Goal: Task Accomplishment & Management: Manage account settings

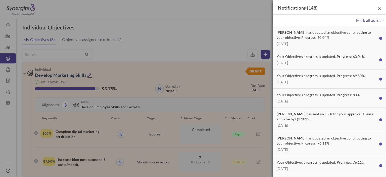
click at [378, 11] on span "×" at bounding box center [379, 8] width 3 height 6
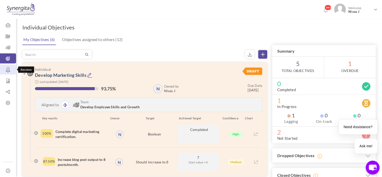
click at [11, 65] on link "Reviews" at bounding box center [8, 69] width 16 height 10
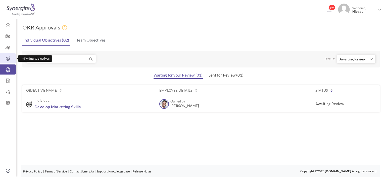
click at [7, 61] on link "Individual Objectives" at bounding box center [8, 58] width 16 height 10
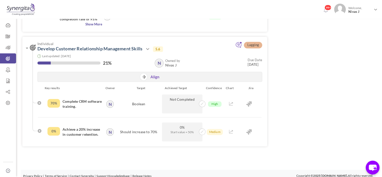
scroll to position [621, 0]
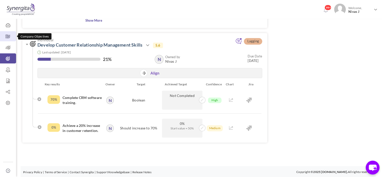
click at [3, 38] on icon at bounding box center [8, 36] width 16 height 5
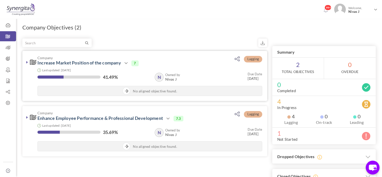
scroll to position [36, 0]
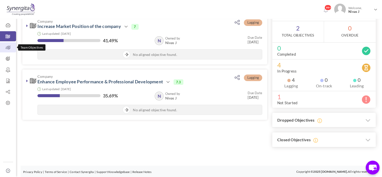
click at [10, 47] on icon at bounding box center [8, 47] width 16 height 5
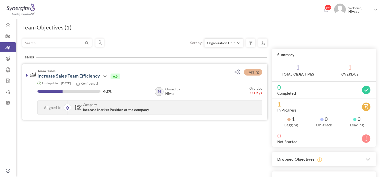
click at [26, 77] on icon at bounding box center [27, 75] width 2 height 4
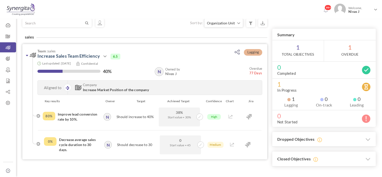
scroll to position [39, 0]
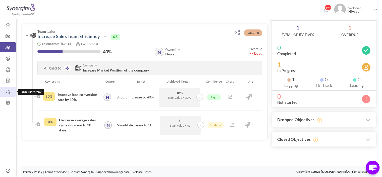
click at [10, 91] on icon at bounding box center [8, 91] width 16 height 5
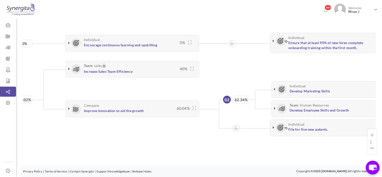
scroll to position [0, 191]
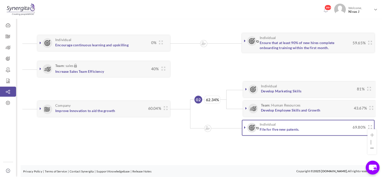
click at [243, 125] on link at bounding box center [245, 127] width 5 height 5
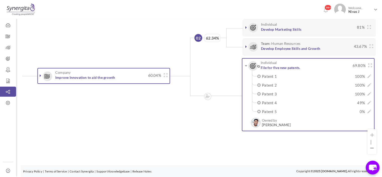
scroll to position [5, 195]
click at [365, 14] on span "Welcome, Nivas J" at bounding box center [359, 10] width 27 height 13
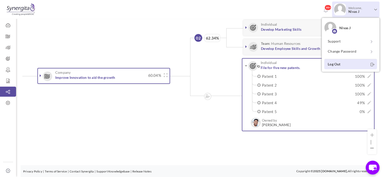
click at [351, 61] on link "Log Out" at bounding box center [351, 64] width 53 height 10
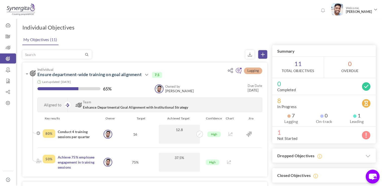
scroll to position [25, 0]
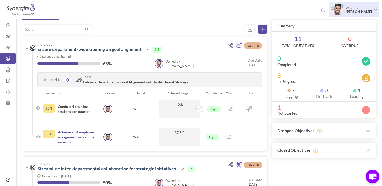
click at [359, 7] on span "Welcome, Frank N" at bounding box center [358, 10] width 30 height 13
click at [343, 69] on ul "Frank N Support Change Password Log Out" at bounding box center [351, 45] width 58 height 54
click at [358, 12] on span "[PERSON_NAME]" at bounding box center [359, 12] width 26 height 4
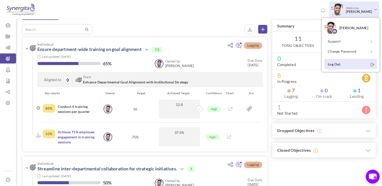
click at [341, 66] on link "Log Out" at bounding box center [351, 64] width 53 height 10
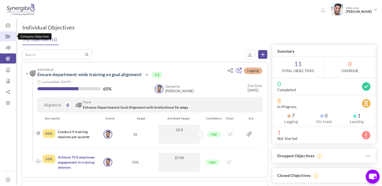
click at [8, 35] on icon at bounding box center [8, 36] width 16 height 5
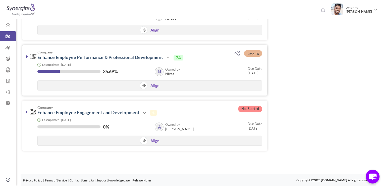
scroll to position [100, 0]
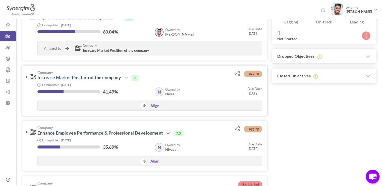
click at [27, 77] on icon at bounding box center [27, 77] width 2 height 4
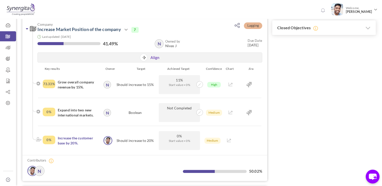
scroll to position [151, 0]
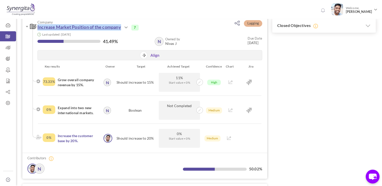
drag, startPoint x: 36, startPoint y: 28, endPoint x: 119, endPoint y: 28, distance: 82.9
click at [119, 28] on h3 "Company Increase Market Position of the company Action View Edit Clone Drop Clo…" at bounding box center [125, 25] width 190 height 10
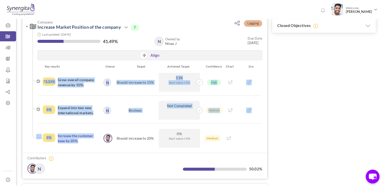
drag, startPoint x: 82, startPoint y: 139, endPoint x: 44, endPoint y: 78, distance: 71.8
click at [44, 78] on ul "Key results Owner Target Achieved Target Confidence Chart Jira 73.33% Grow over…" at bounding box center [145, 105] width 227 height 83
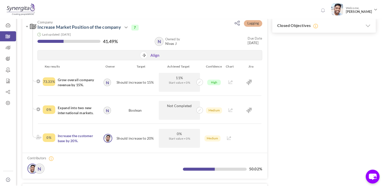
click at [282, 82] on div "Filter Lagging Company Improve Institutional Strategic Planning & Goal Executio…" at bounding box center [199, 91] width 354 height 406
drag, startPoint x: 35, startPoint y: 27, endPoint x: 121, endPoint y: 30, distance: 85.3
click at [121, 30] on h3 "Company Increase Market Position of the company Action View Edit Clone Drop Clo…" at bounding box center [125, 25] width 190 height 10
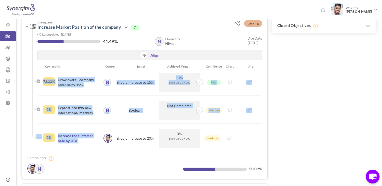
drag, startPoint x: 81, startPoint y: 142, endPoint x: 40, endPoint y: 79, distance: 75.2
click at [40, 79] on ul "Key results Owner Target Achieved Target Confidence Chart Jira 73.33% Grow over…" at bounding box center [145, 105] width 227 height 83
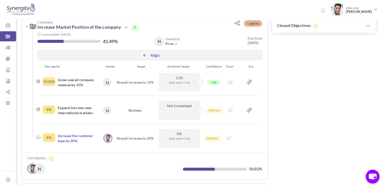
click at [271, 78] on div "Filter Lagging Company Improve Institutional Strategic Planning & Goal Executio…" at bounding box center [199, 91] width 354 height 406
drag, startPoint x: 43, startPoint y: 81, endPoint x: 54, endPoint y: 81, distance: 11.1
click at [54, 81] on div "73.33%" at bounding box center [49, 81] width 13 height 9
drag, startPoint x: 103, startPoint y: 40, endPoint x: 117, endPoint y: 42, distance: 13.9
click at [117, 42] on label "41.49%" at bounding box center [110, 41] width 15 height 5
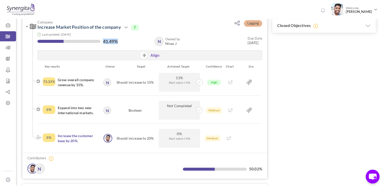
drag, startPoint x: 242, startPoint y: 43, endPoint x: 262, endPoint y: 42, distance: 19.9
click at [262, 42] on div "Owned by N Nivas J N Owned by Nivas J Due Date 30-Sep-2025" at bounding box center [206, 41] width 112 height 9
click at [262, 42] on small "Due Date 30-Sep-2025" at bounding box center [255, 40] width 15 height 9
drag, startPoint x: 240, startPoint y: 43, endPoint x: 255, endPoint y: 41, distance: 14.7
click at [255, 41] on div "Owned by N Nivas J N Owned by Nivas J Due Date 30-Sep-2025" at bounding box center [206, 41] width 112 height 9
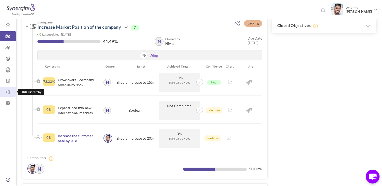
click at [10, 90] on icon at bounding box center [8, 91] width 16 height 5
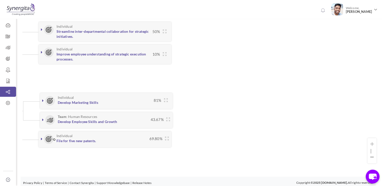
scroll to position [136, 0]
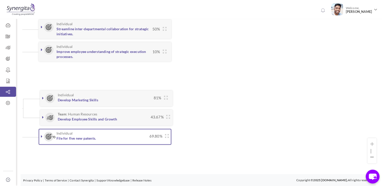
click at [42, 134] on icon at bounding box center [42, 136] width 2 height 4
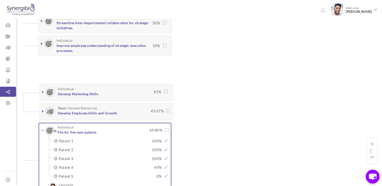
scroll to position [5, 394]
drag, startPoint x: 108, startPoint y: 128, endPoint x: 57, endPoint y: 131, distance: 50.3
click at [57, 131] on h3 "Individual File for five new patents." at bounding box center [96, 128] width 101 height 9
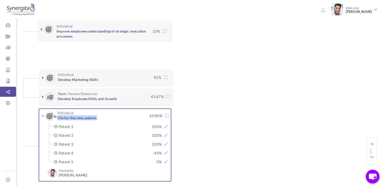
scroll to position [161, 0]
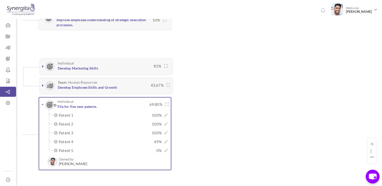
click at [212, 113] on div "Company Enhance Employee Performance & Professional Development 35.69% 61.43%" at bounding box center [199, 48] width 354 height 276
drag, startPoint x: 150, startPoint y: 114, endPoint x: 161, endPoint y: 113, distance: 10.4
click at [161, 113] on span "100%" at bounding box center [145, 114] width 34 height 5
drag, startPoint x: 155, startPoint y: 141, endPoint x: 161, endPoint y: 140, distance: 6.1
click at [161, 140] on span "49%" at bounding box center [145, 141] width 34 height 5
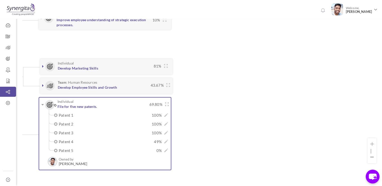
click at [191, 111] on div "Company Enhance Employee Performance & Professional Development 35.69% 61.43%" at bounding box center [199, 48] width 354 height 276
drag, startPoint x: 66, startPoint y: 140, endPoint x: 76, endPoint y: 139, distance: 9.9
click at [76, 139] on label "Patent 4" at bounding box center [93, 141] width 69 height 5
click at [166, 140] on icon at bounding box center [166, 141] width 4 height 4
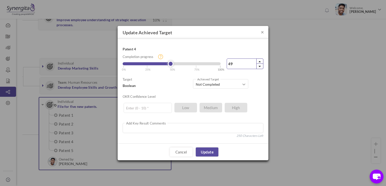
drag, startPoint x: 238, startPoint y: 64, endPoint x: 224, endPoint y: 65, distance: 14.4
click at [224, 65] on div "49% Completion progress 49 Reached maximum limit | 0% | 25% | 50% | 75% | 100%" at bounding box center [193, 57] width 141 height 27
click at [254, 72] on div "Patent 4 100% Completion progress 100 Reached maximum limit | 0% | 25% | 50% | …" at bounding box center [193, 91] width 141 height 94
drag, startPoint x: 220, startPoint y: 63, endPoint x: 201, endPoint y: 61, distance: 18.7
click at [201, 61] on link at bounding box center [201, 63] width 7 height 7
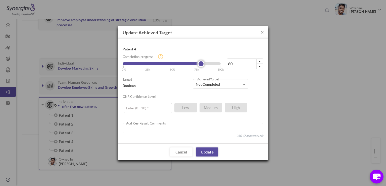
click at [202, 64] on link at bounding box center [201, 63] width 7 height 7
drag, startPoint x: 238, startPoint y: 67, endPoint x: 212, endPoint y: 69, distance: 25.2
click at [212, 69] on div "80% Completion progress 80 Reached maximum limit | 0% | 25% | 50% | 75% | 100%" at bounding box center [193, 57] width 141 height 27
type input "90"
click at [136, 109] on input "text" at bounding box center [148, 108] width 48 height 10
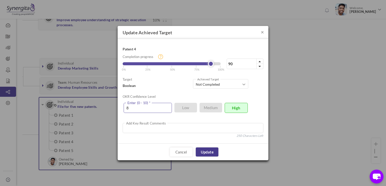
type input "8"
click at [213, 152] on link "Update" at bounding box center [207, 151] width 23 height 9
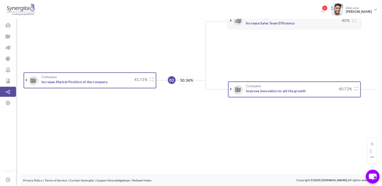
scroll to position [5, 302]
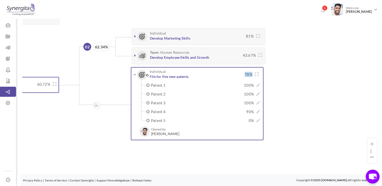
drag, startPoint x: 244, startPoint y: 69, endPoint x: 252, endPoint y: 69, distance: 8.0
click at [252, 72] on span "78%" at bounding box center [247, 74] width 10 height 5
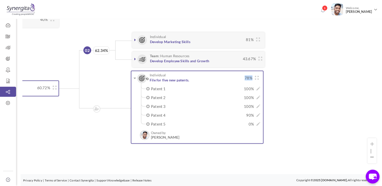
scroll to position [0, 302]
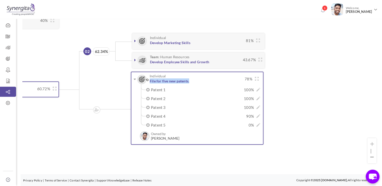
drag, startPoint x: 149, startPoint y: 76, endPoint x: 191, endPoint y: 74, distance: 41.8
click at [191, 74] on h3 "Individual File for five new patents." at bounding box center [190, 78] width 104 height 9
click at [268, 151] on div "Company Enhance Employee Performance & Professional Development 35.69% 61.43%" at bounding box center [199, 18] width 354 height 276
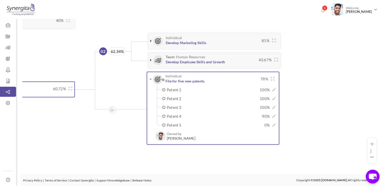
scroll to position [0, 278]
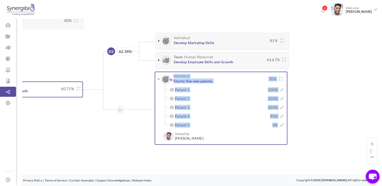
drag, startPoint x: 160, startPoint y: 74, endPoint x: 280, endPoint y: 123, distance: 129.4
click at [280, 87] on div "Individual File for five new patents. 78% 100%" at bounding box center [221, 80] width 128 height 13
click at [328, 120] on div "Company Enhance Employee Performance & Professional Development 35.69% 61.43%" at bounding box center [199, 18] width 354 height 276
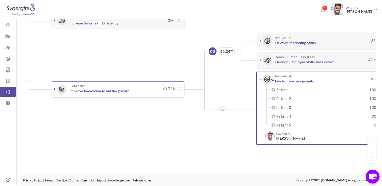
scroll to position [0, 173]
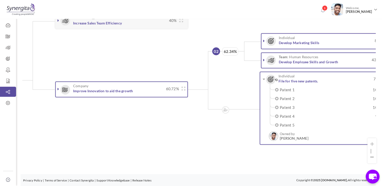
click at [58, 87] on icon at bounding box center [59, 89] width 2 height 4
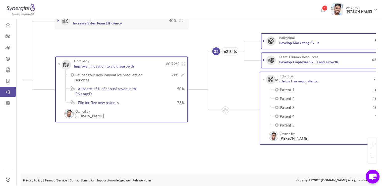
drag, startPoint x: 72, startPoint y: 55, endPoint x: 97, endPoint y: 56, distance: 25.1
click at [97, 59] on h3 "Company Improve Innovation to aid the growth" at bounding box center [113, 63] width 101 height 9
drag, startPoint x: 72, startPoint y: 57, endPoint x: 89, endPoint y: 56, distance: 16.6
click at [89, 59] on h3 "Company Improve Innovation to aid the growth" at bounding box center [113, 63] width 101 height 9
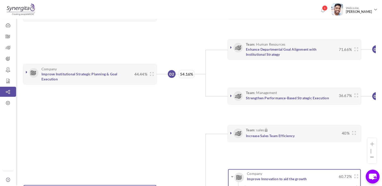
scroll to position [67, 0]
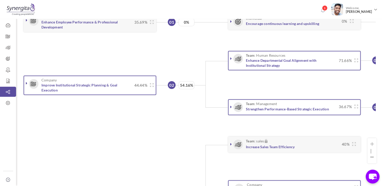
click at [27, 82] on icon at bounding box center [27, 83] width 2 height 4
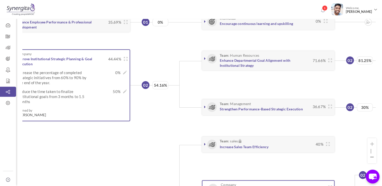
scroll to position [0, 29]
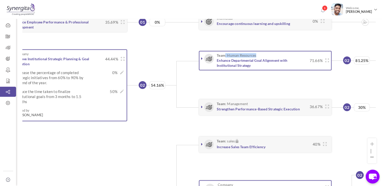
drag, startPoint x: 225, startPoint y: 54, endPoint x: 256, endPoint y: 54, distance: 30.7
click at [256, 54] on h3 "Team : Human Resources Enhance Departmental Goal Alignment with Institutional S…" at bounding box center [257, 60] width 102 height 14
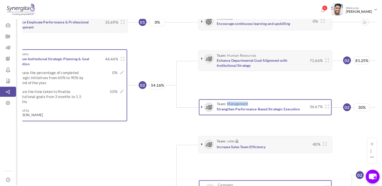
drag, startPoint x: 227, startPoint y: 103, endPoint x: 248, endPoint y: 103, distance: 21.4
click at [248, 103] on h3 "Team : Management Strengthen Performance-Based Strategic Execution" at bounding box center [257, 106] width 102 height 9
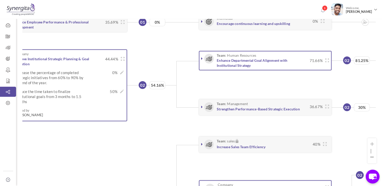
click at [204, 67] on div "Team : Human Resources Enhance Departmental Goal Alignment with Institutional S…" at bounding box center [266, 60] width 128 height 14
click at [200, 59] on link at bounding box center [202, 58] width 5 height 5
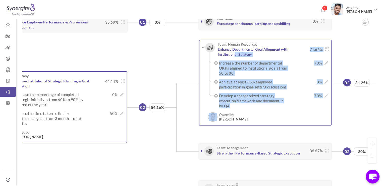
drag, startPoint x: 234, startPoint y: 118, endPoint x: 216, endPoint y: 119, distance: 17.6
click at [216, 119] on div "Team : Human Resources Enhance Departmental Goal Alignment with Institutional S…" at bounding box center [265, 82] width 133 height 85
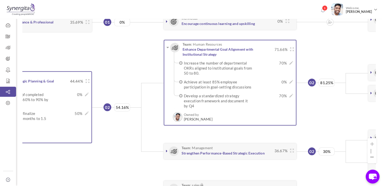
scroll to position [0, 128]
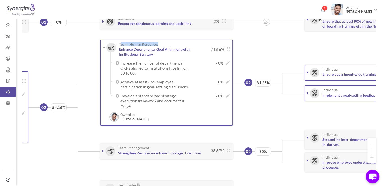
drag, startPoint x: 121, startPoint y: 45, endPoint x: 173, endPoint y: 62, distance: 53.7
click at [162, 43] on h3 "Team : Human Resources Enhance Departmental Goal Alignment with Institutional S…" at bounding box center [158, 49] width 101 height 14
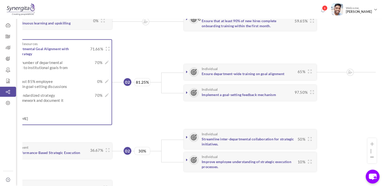
scroll to position [2, 271]
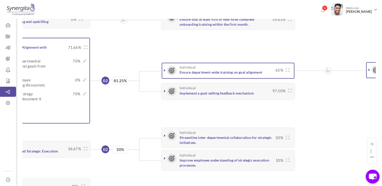
click at [164, 71] on icon at bounding box center [165, 70] width 2 height 4
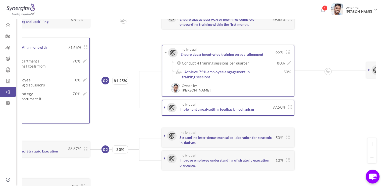
click at [165, 108] on icon at bounding box center [165, 107] width 2 height 4
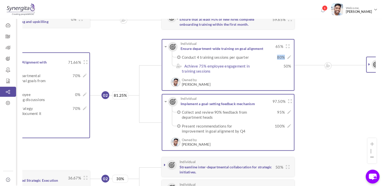
drag, startPoint x: 277, startPoint y: 57, endPoint x: 287, endPoint y: 56, distance: 9.8
click at [287, 56] on div "Conduct 4 training sessions per quarter 80% × Update Achieved Target Conduct 4 …" at bounding box center [236, 57] width 109 height 5
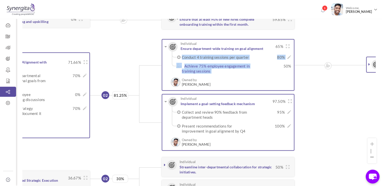
drag, startPoint x: 283, startPoint y: 68, endPoint x: 294, endPoint y: 68, distance: 11.1
click at [294, 68] on div "Individual Ensure department-wide training on goal alignment 65% 80%" at bounding box center [228, 65] width 133 height 52
click at [292, 68] on div "Individual Ensure department-wide training on goal alignment 65% 80%" at bounding box center [228, 65] width 133 height 52
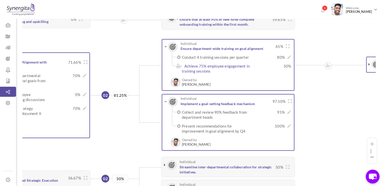
click at [280, 48] on span "65%" at bounding box center [278, 46] width 10 height 5
click at [276, 45] on span "65%" at bounding box center [278, 46] width 10 height 5
click at [276, 46] on span "65%" at bounding box center [278, 46] width 10 height 5
drag, startPoint x: 178, startPoint y: 48, endPoint x: 269, endPoint y: 48, distance: 90.7
click at [269, 48] on h3 "Individual Ensure department-wide training on goal alignment" at bounding box center [221, 45] width 104 height 9
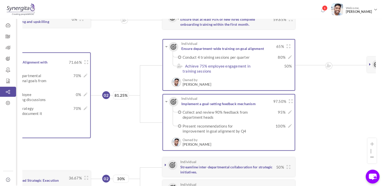
scroll to position [2, 268]
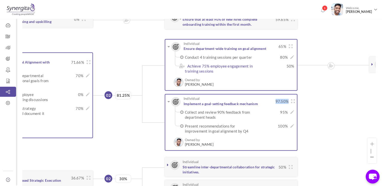
drag, startPoint x: 274, startPoint y: 99, endPoint x: 290, endPoint y: 99, distance: 15.6
click at [290, 99] on div "Individual Implement a goal-setting feedback mechanism 97.50%" at bounding box center [233, 100] width 123 height 9
click at [125, 103] on ul "02 81.25% Individual Ensure department-wide training on goal alignment 65% 80% …" at bounding box center [297, 95] width 409 height 115
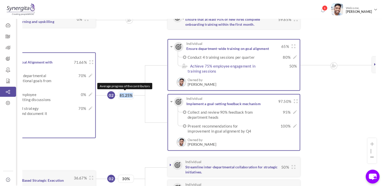
drag, startPoint x: 120, startPoint y: 95, endPoint x: 133, endPoint y: 95, distance: 13.1
click at [133, 95] on span "81.25%" at bounding box center [126, 95] width 16 height 8
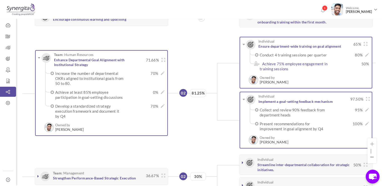
scroll to position [5, 172]
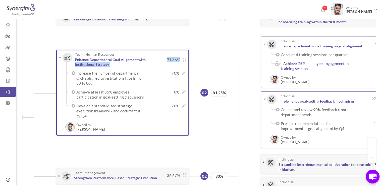
drag, startPoint x: 164, startPoint y: 58, endPoint x: 181, endPoint y: 58, distance: 16.9
click at [181, 58] on div "Team : Human Resources Enhance Departmental Goal Alignment with Institutional S…" at bounding box center [125, 59] width 123 height 14
drag, startPoint x: 166, startPoint y: 59, endPoint x: 180, endPoint y: 59, distance: 13.8
click at [180, 59] on div "Team : Human Resources Enhance Departmental Goal Alignment with Institutional S…" at bounding box center [125, 59] width 123 height 14
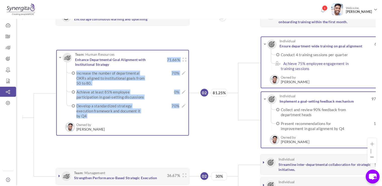
drag, startPoint x: 168, startPoint y: 68, endPoint x: 180, endPoint y: 107, distance: 40.4
click at [180, 70] on div "Team : Human Resources Enhance Departmental Goal Alignment with Institutional S…" at bounding box center [123, 61] width 128 height 18
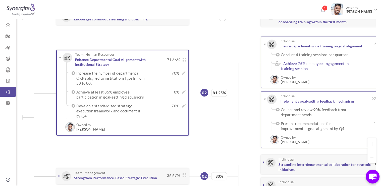
drag, startPoint x: 219, startPoint y: 112, endPoint x: 190, endPoint y: 106, distance: 30.1
drag, startPoint x: 166, startPoint y: 60, endPoint x: 179, endPoint y: 59, distance: 13.7
click at [179, 59] on span "71.66%" at bounding box center [173, 59] width 16 height 5
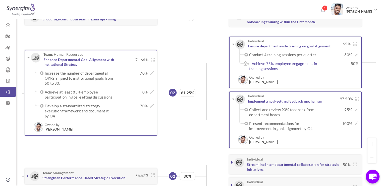
scroll to position [5, 205]
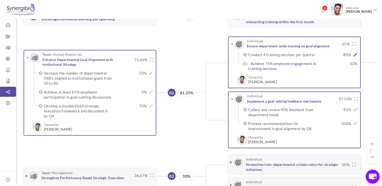
click at [357, 54] on icon at bounding box center [356, 55] width 4 height 4
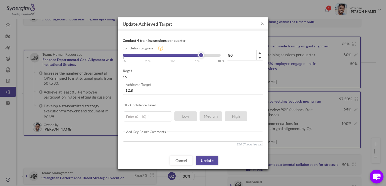
type input "83"
type input "13.28"
type input "87"
type input "13.92"
type input "92"
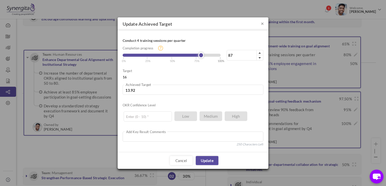
type input "14.72"
type input "95"
type input "15.2"
type input "98"
type input "15.68"
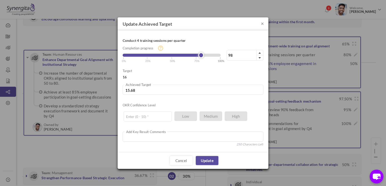
type input "100"
type input "16"
drag, startPoint x: 202, startPoint y: 55, endPoint x: 258, endPoint y: 56, distance: 56.1
click at [258, 56] on div "100% Completion progress 100 Reached maximum limit | 0% | 25% | 50% | 75% | 100%" at bounding box center [193, 48] width 141 height 27
click at [162, 116] on input "text" at bounding box center [148, 116] width 48 height 10
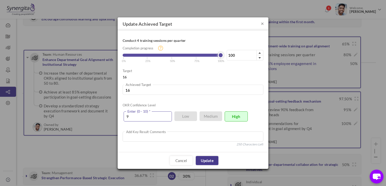
type input "9"
click at [207, 158] on link "Update" at bounding box center [207, 160] width 23 height 9
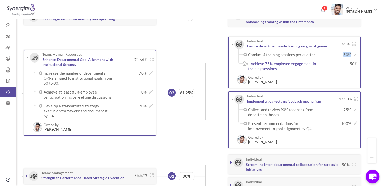
drag, startPoint x: 342, startPoint y: 55, endPoint x: 353, endPoint y: 55, distance: 10.6
click at [353, 55] on div "Conduct 4 training sessions per quarter 80% × Update Achieved Target Conduct 4 …" at bounding box center [302, 54] width 109 height 5
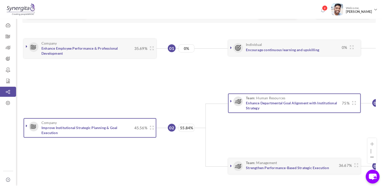
scroll to position [0, 300]
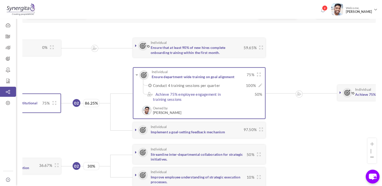
drag, startPoint x: 298, startPoint y: 105, endPoint x: 277, endPoint y: 109, distance: 20.7
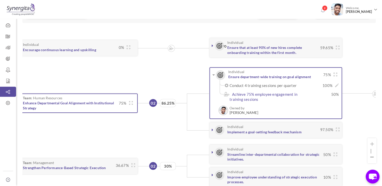
scroll to position [0, 213]
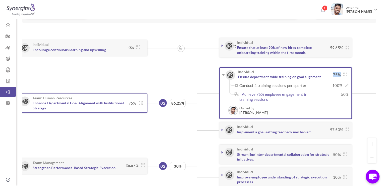
drag, startPoint x: 333, startPoint y: 74, endPoint x: 339, endPoint y: 73, distance: 6.0
click at [339, 73] on span "75%" at bounding box center [336, 74] width 10 height 5
drag, startPoint x: 171, startPoint y: 104, endPoint x: 186, endPoint y: 104, distance: 14.6
click at [186, 104] on div "02 86.25%" at bounding box center [170, 103] width 32 height 8
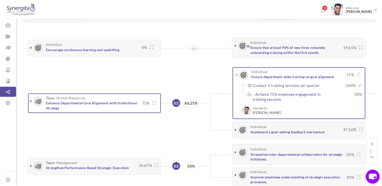
scroll to position [0, 198]
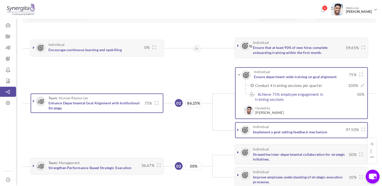
click at [32, 100] on link at bounding box center [33, 100] width 5 height 5
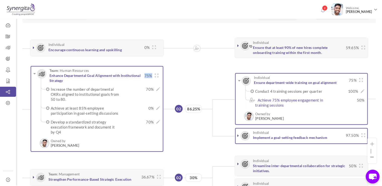
drag, startPoint x: 144, startPoint y: 74, endPoint x: 151, endPoint y: 73, distance: 7.8
click at [151, 73] on span "75%" at bounding box center [147, 75] width 10 height 5
click at [146, 74] on span "75%" at bounding box center [147, 75] width 10 height 5
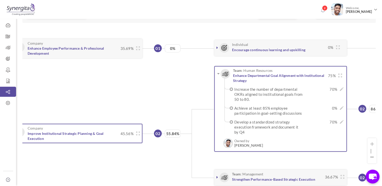
scroll to position [0, 0]
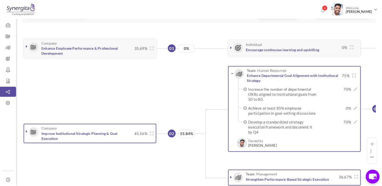
click at [26, 128] on link at bounding box center [26, 130] width 5 height 5
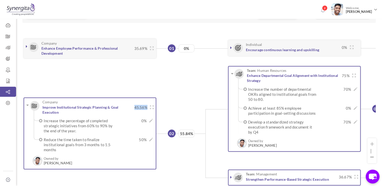
drag, startPoint x: 135, startPoint y: 108, endPoint x: 149, endPoint y: 106, distance: 13.9
click at [149, 106] on div "Company Improve Institutional Strategic Planning & Goal Execution 45.56%" at bounding box center [92, 107] width 123 height 14
click at [135, 110] on div "Company Improve Institutional Strategic Planning & Goal Execution 45.56%" at bounding box center [92, 107] width 123 height 14
drag, startPoint x: 131, startPoint y: 107, endPoint x: 148, endPoint y: 106, distance: 16.9
click at [148, 106] on div "Company Improve Institutional Strategic Planning & Goal Execution 45.56%" at bounding box center [92, 107] width 123 height 14
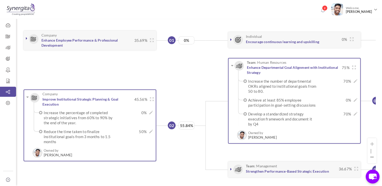
scroll to position [25, 0]
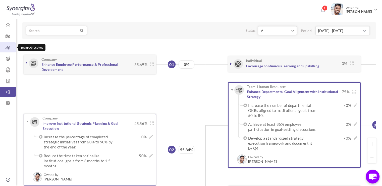
click at [7, 46] on icon at bounding box center [8, 47] width 16 height 5
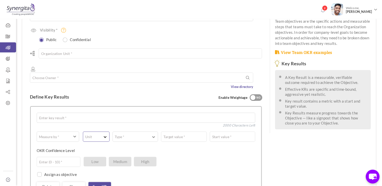
scroll to position [25, 0]
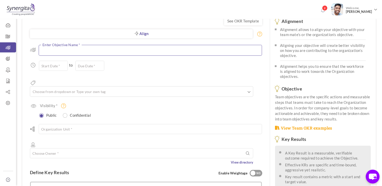
click at [66, 53] on textarea at bounding box center [150, 50] width 223 height 11
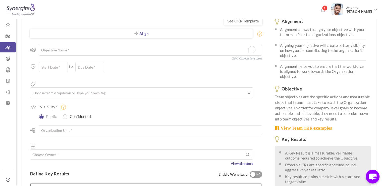
click at [212, 110] on div "Align Objective All Company Team Choose Objective Objective Name * 200 Characte…" at bounding box center [146, 102] width 233 height 126
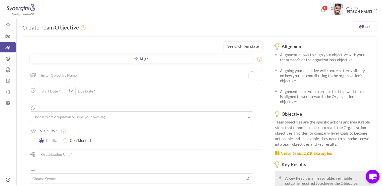
drag, startPoint x: 274, startPoint y: 45, endPoint x: 337, endPoint y: 156, distance: 127.5
click at [337, 156] on div "Alignment Alignment allows to align your objective with your team mate’s or the…" at bounding box center [323, 136] width 96 height 185
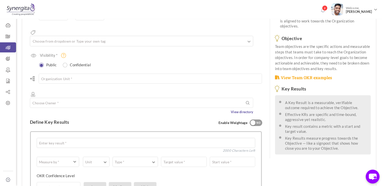
click at [316, 96] on div "A Key Result is a measurable, verifiable outcome required to achieve the Object…" at bounding box center [323, 124] width 96 height 59
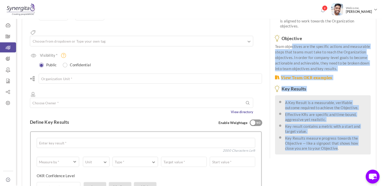
drag, startPoint x: 328, startPoint y: 150, endPoint x: 293, endPoint y: 42, distance: 113.4
click at [293, 42] on div "Alignment Alignment allows to align your objective with your team mate’s or the…" at bounding box center [323, 61] width 96 height 185
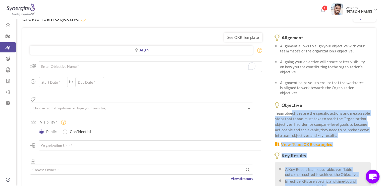
scroll to position [0, 0]
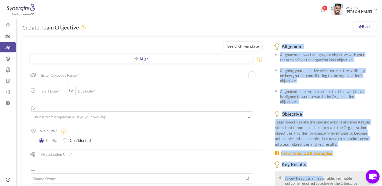
drag, startPoint x: 278, startPoint y: 45, endPoint x: 322, endPoint y: 168, distance: 130.2
click at [322, 168] on div "Alignment Alignment allows to align your objective with your team mate’s or the…" at bounding box center [323, 136] width 96 height 185
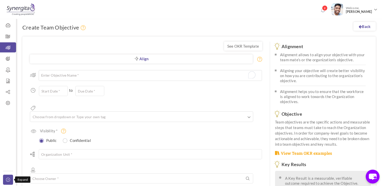
click at [7, 179] on icon at bounding box center [9, 179] width 6 height 4
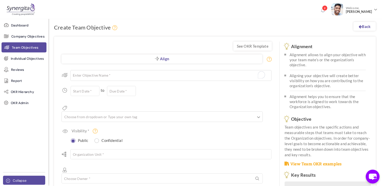
click at [8, 178] on icon at bounding box center [9, 180] width 6 height 4
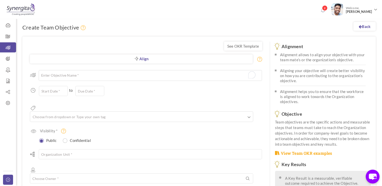
click at [7, 179] on icon at bounding box center [9, 179] width 6 height 4
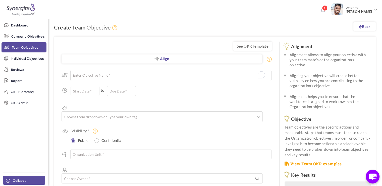
click at [8, 179] on icon at bounding box center [9, 180] width 6 height 4
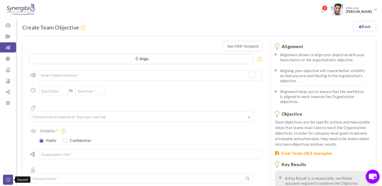
click at [10, 180] on icon at bounding box center [9, 179] width 6 height 4
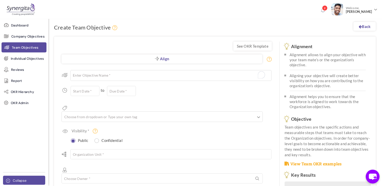
click at [10, 180] on icon at bounding box center [9, 180] width 6 height 4
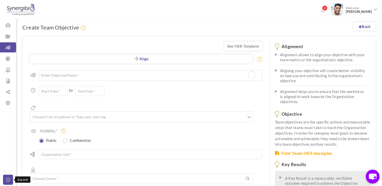
click at [8, 181] on icon at bounding box center [9, 179] width 6 height 4
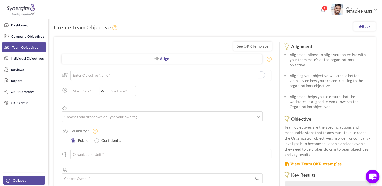
click at [11, 181] on icon at bounding box center [9, 180] width 6 height 4
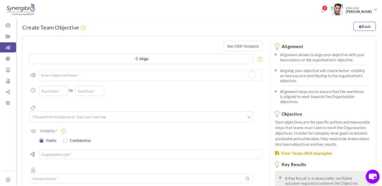
click at [361, 26] on icon at bounding box center [360, 27] width 3 height 4
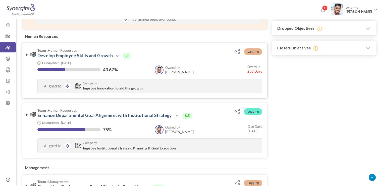
scroll to position [131, 0]
click at [27, 54] on icon at bounding box center [27, 55] width 2 height 4
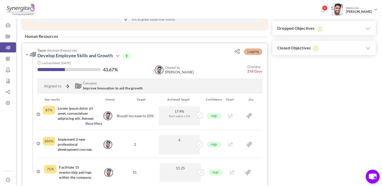
scroll to position [156, 0]
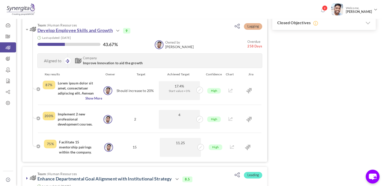
click at [65, 31] on link "Develop Employee Skills and Growth" at bounding box center [74, 30] width 75 height 6
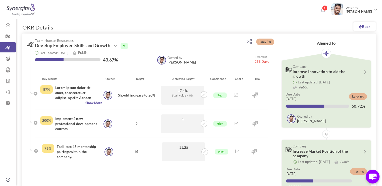
drag, startPoint x: 40, startPoint y: 48, endPoint x: 103, endPoint y: 48, distance: 62.3
click at [103, 48] on span "Develop Employee Skills and Growth" at bounding box center [72, 45] width 75 height 5
click at [313, 73] on h3 "Company Improve Innovation to aid the growth" at bounding box center [326, 71] width 81 height 14
drag, startPoint x: 296, startPoint y: 73, endPoint x: 304, endPoint y: 74, distance: 8.2
click at [304, 74] on span "Improve Innovation to aid the growth" at bounding box center [319, 73] width 53 height 9
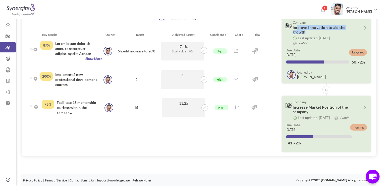
scroll to position [44, 0]
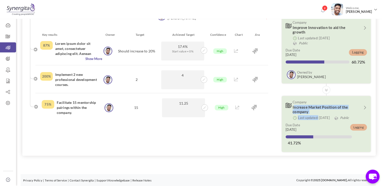
drag, startPoint x: 295, startPoint y: 107, endPoint x: 318, endPoint y: 114, distance: 24.2
click at [318, 114] on li "Company Increase Market Position of the company Last updated: 15-Sep-2025 Publi…" at bounding box center [326, 124] width 89 height 56
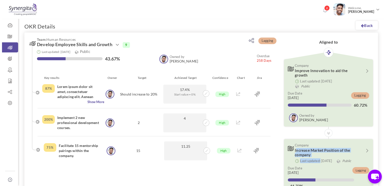
scroll to position [0, 0]
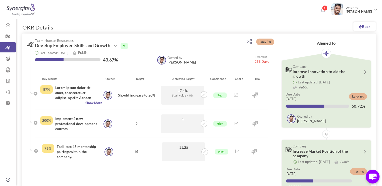
click at [365, 72] on icon at bounding box center [365, 71] width 7 height 4
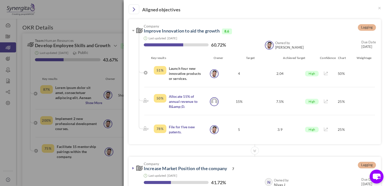
click at [167, 34] on div "Last updated: 15-Sep-2025 60.72% Owned by Frank N Junior Executive Owned by Fra…" at bounding box center [256, 43] width 240 height 18
click at [166, 34] on h3 "Company Improve Innovation to aid the growth 8.6" at bounding box center [234, 29] width 197 height 10
click at [166, 33] on h3 "Company Improve Innovation to aid the growth 8.6" at bounding box center [234, 29] width 197 height 10
click at [166, 32] on link "Improve Innovation to aid the growth" at bounding box center [182, 31] width 76 height 6
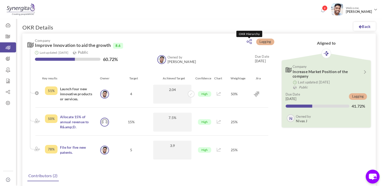
click at [249, 42] on icon at bounding box center [249, 41] width 5 height 5
click at [361, 28] on icon at bounding box center [360, 27] width 3 height 4
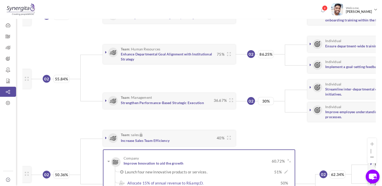
scroll to position [47, 0]
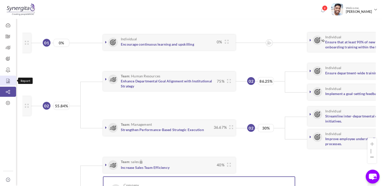
click at [5, 82] on icon at bounding box center [8, 80] width 16 height 5
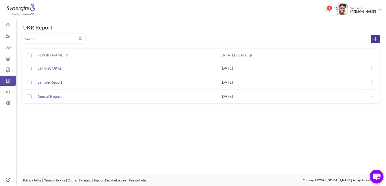
click at [374, 39] on icon at bounding box center [376, 39] width 4 height 4
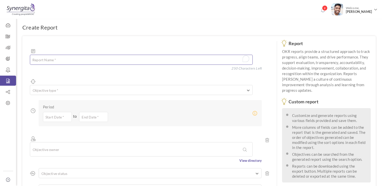
click at [51, 55] on textarea "To enrich screen reader interactions, please activate Accessibility in Grammarl…" at bounding box center [141, 60] width 223 height 10
click at [52, 85] on div "Objective type * All Company Objectives Team Objectives Individual Objectives" at bounding box center [141, 90] width 223 height 10
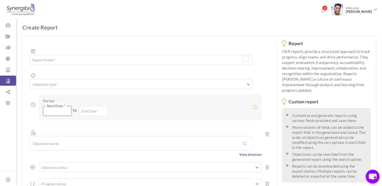
click at [59, 106] on input "text" at bounding box center [57, 111] width 29 height 10
click at [141, 75] on div "Report Name * 250 Characters Left Objective type * All Company Objectives Team …" at bounding box center [149, 164] width 255 height 257
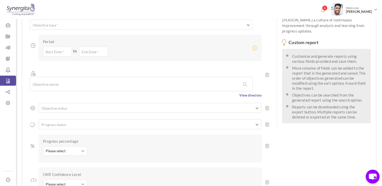
scroll to position [101, 0]
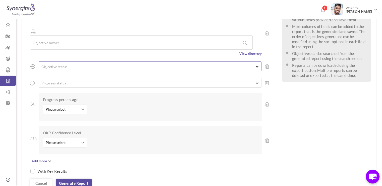
click at [83, 61] on div "Objective status Completed Not Started In progress Closed Dropped" at bounding box center [150, 66] width 223 height 10
click at [83, 63] on ul at bounding box center [150, 65] width 222 height 5
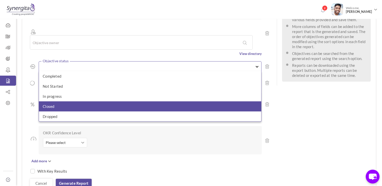
click at [65, 101] on li "Closed" at bounding box center [150, 106] width 222 height 10
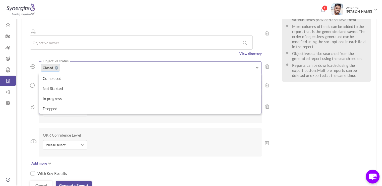
click at [127, 140] on div "Please select Low Medium High Please select Please select Low Medium High" at bounding box center [87, 146] width 88 height 12
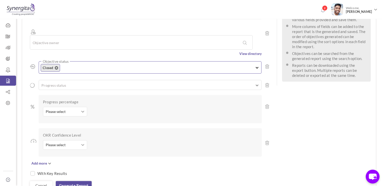
click at [56, 66] on icon at bounding box center [57, 68] width 4 height 4
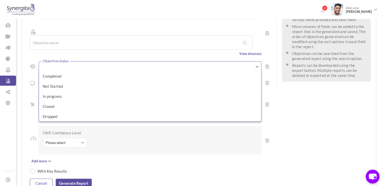
click at [41, 178] on link "Cancel" at bounding box center [41, 182] width 23 height 9
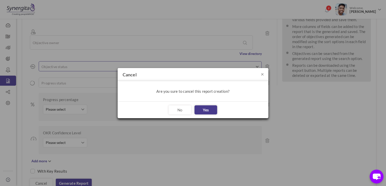
click at [206, 109] on link "Yes" at bounding box center [206, 109] width 23 height 9
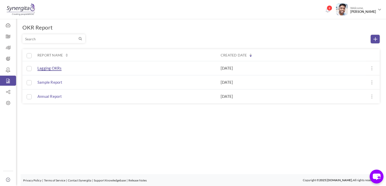
click at [45, 70] on span "Lagging OKRs" at bounding box center [49, 68] width 24 height 5
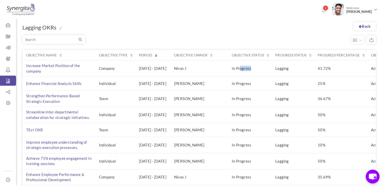
drag, startPoint x: 260, startPoint y: 69, endPoint x: 273, endPoint y: 69, distance: 12.6
click at [272, 69] on td "In Progress" at bounding box center [249, 68] width 43 height 16
drag, startPoint x: 296, startPoint y: 69, endPoint x: 315, endPoint y: 67, distance: 19.9
click at [314, 67] on td "Lagging" at bounding box center [293, 68] width 42 height 16
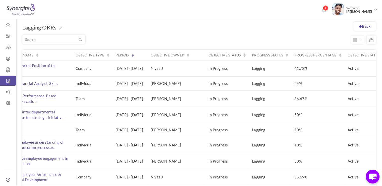
click at [329, 68] on td "41.72%" at bounding box center [317, 68] width 53 height 16
drag, startPoint x: 327, startPoint y: 68, endPoint x: 315, endPoint y: 69, distance: 12.1
click at [315, 69] on td "41.72%" at bounding box center [317, 68] width 53 height 16
click at [299, 32] on div "Back Lagging OKRs Objective name Objective type Period Objective owner Objectiv…" at bounding box center [199, 151] width 366 height 274
click at [360, 24] on icon at bounding box center [360, 26] width 3 height 4
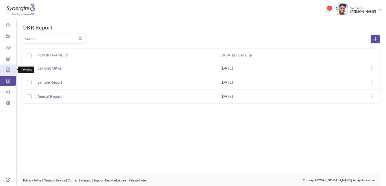
click at [6, 69] on icon at bounding box center [8, 69] width 16 height 5
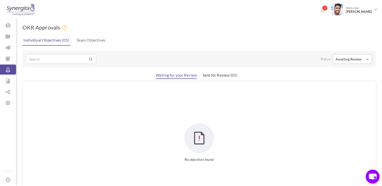
click at [222, 70] on div "Status: Awaiting Review Awaiting Review Awaiting Review Waiting for your Review…" at bounding box center [199, 129] width 354 height 156
click at [220, 77] on link "Sent for Review (01)" at bounding box center [220, 76] width 35 height 6
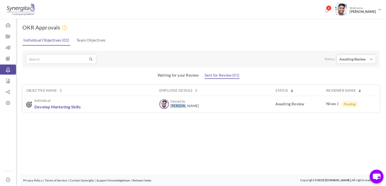
drag, startPoint x: 172, startPoint y: 105, endPoint x: 184, endPoint y: 106, distance: 12.1
click at [184, 106] on span "[PERSON_NAME]" at bounding box center [184, 106] width 29 height 4
drag, startPoint x: 323, startPoint y: 105, endPoint x: 355, endPoint y: 104, distance: 31.7
click at [355, 104] on td "Nivas J Pending" at bounding box center [350, 104] width 57 height 16
click at [349, 120] on div "OKR Approvals Individual Objectives (01) Team Objectives Status: Awaiting Revie…" at bounding box center [201, 78] width 370 height 128
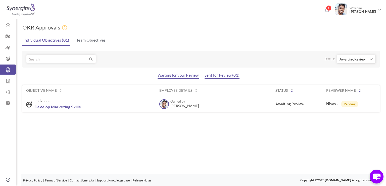
click at [173, 77] on link "Waiting for your Review" at bounding box center [178, 76] width 41 height 6
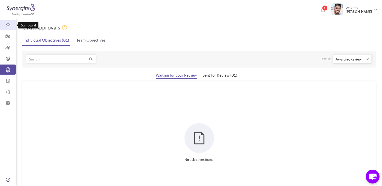
click at [10, 25] on icon at bounding box center [8, 25] width 16 height 5
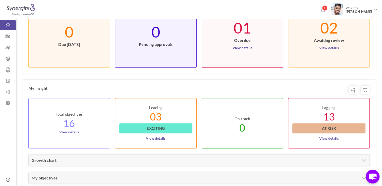
scroll to position [176, 0]
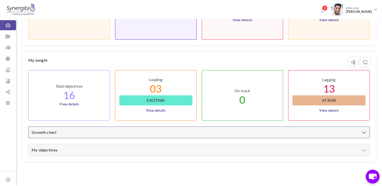
click at [209, 133] on div "Growth chart" at bounding box center [199, 131] width 341 height 11
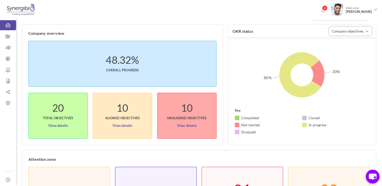
scroll to position [0, 0]
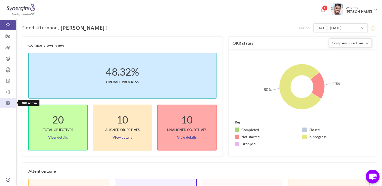
click at [9, 105] on icon at bounding box center [8, 102] width 16 height 5
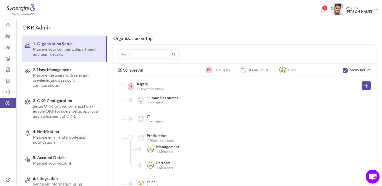
click at [69, 76] on span "Manage the users with relevant privileges and password configurations." at bounding box center [66, 79] width 66 height 15
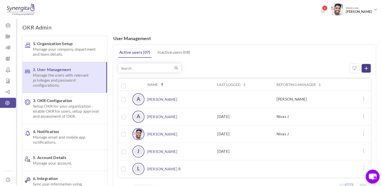
click at [370, 67] on link at bounding box center [366, 68] width 9 height 9
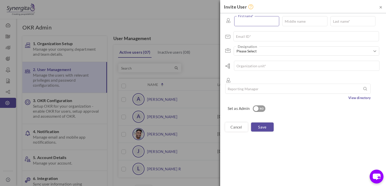
click at [262, 22] on input "text" at bounding box center [256, 21] width 45 height 10
click at [243, 23] on input "text" at bounding box center [256, 21] width 45 height 10
click at [318, 105] on div "Set as Admin YES NO" at bounding box center [305, 108] width 155 height 7
click at [262, 21] on input "text" at bounding box center [256, 21] width 45 height 10
click at [266, 35] on input "text" at bounding box center [307, 36] width 146 height 10
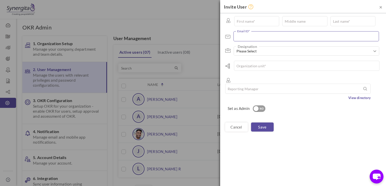
paste input "kajal.gafarshaikh@aspiresys.com"
type input "kajal.gafarshaikh@aspiresys.com"
click at [255, 20] on input "text" at bounding box center [256, 21] width 45 height 10
type input "Kajal"
click at [337, 20] on input "text" at bounding box center [353, 21] width 45 height 10
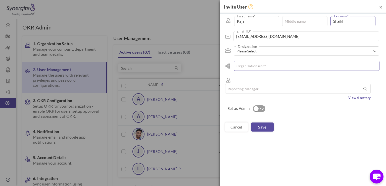
type input "Shaikh"
click at [260, 65] on input "text" at bounding box center [307, 66] width 146 height 10
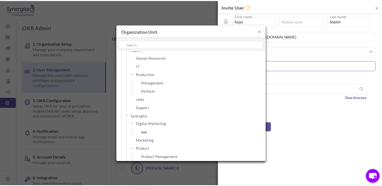
scroll to position [25, 0]
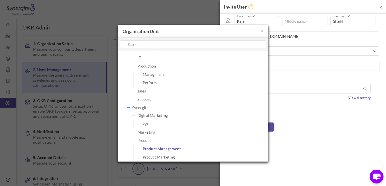
click at [151, 150] on span "Product Management" at bounding box center [184, 148] width 82 height 7
type input "Product Management"
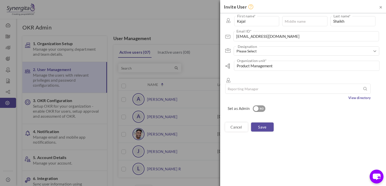
click at [258, 106] on div "NO" at bounding box center [262, 108] width 8 height 5
click at [259, 122] on link "Save" at bounding box center [262, 126] width 23 height 9
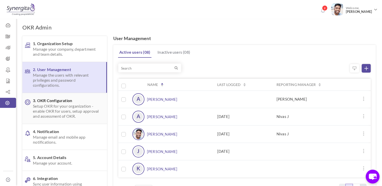
click at [64, 110] on span "Setup OKR for your organization - enable OKR for users, setup approval and asse…" at bounding box center [66, 110] width 66 height 15
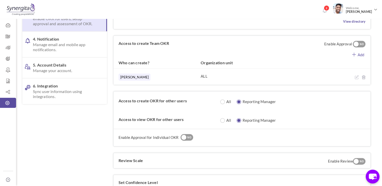
scroll to position [0, 0]
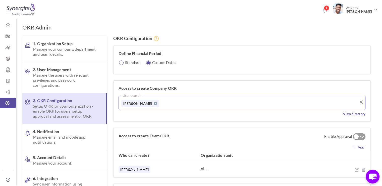
click at [121, 63] on input "radio" at bounding box center [121, 62] width 5 height 5
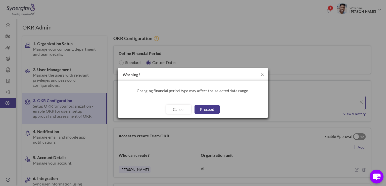
click at [207, 108] on link "Proceed" at bounding box center [207, 109] width 25 height 9
radio input "true"
radio input "false"
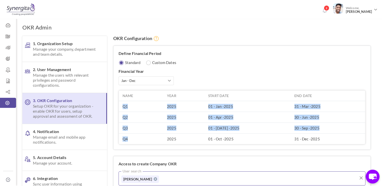
drag, startPoint x: 124, startPoint y: 103, endPoint x: 141, endPoint y: 142, distance: 42.8
click at [141, 142] on tbody "Q1 2025 01 - Jan - 2025 31 - Mar - 2025 Q2 2025 01 - Apr - 2025 30 - Jun - 2025…" at bounding box center [242, 122] width 247 height 43
click at [121, 107] on td "Q1" at bounding box center [141, 106] width 44 height 11
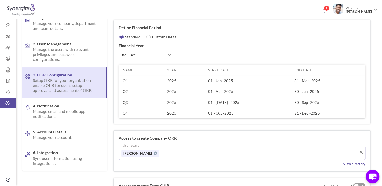
scroll to position [75, 0]
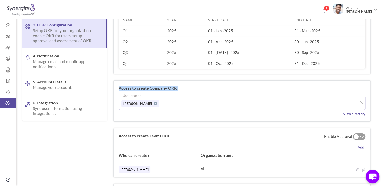
drag, startPoint x: 117, startPoint y: 88, endPoint x: 186, endPoint y: 92, distance: 69.0
click at [186, 92] on div "Access to create Company OKR User search Frank N View directory" at bounding box center [242, 100] width 257 height 41
click at [186, 89] on div "Access to create Company OKR User search Frank N View directory" at bounding box center [242, 100] width 257 height 41
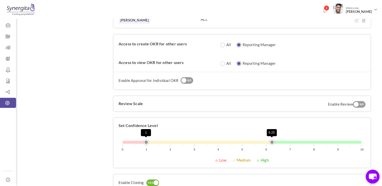
scroll to position [201, 0]
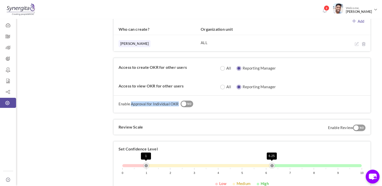
drag, startPoint x: 132, startPoint y: 101, endPoint x: 183, endPoint y: 103, distance: 51.6
click at [180, 105] on div "Enable Approval for Individual OKR YES NO Who can approve? Aligned Objective Ow…" at bounding box center [242, 103] width 247 height 7
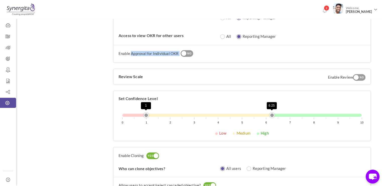
scroll to position [276, 0]
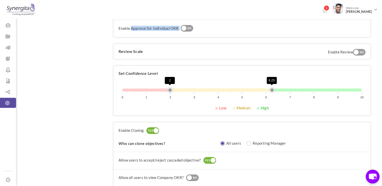
drag, startPoint x: 147, startPoint y: 89, endPoint x: 172, endPoint y: 90, distance: 25.7
click at [172, 90] on div "0 1 2 3 4 5 6 7 8 9 10 2 6.25" at bounding box center [242, 95] width 247 height 19
drag, startPoint x: 271, startPoint y: 88, endPoint x: 290, endPoint y: 88, distance: 18.9
click at [290, 88] on link "7" at bounding box center [290, 89] width 5 height 5
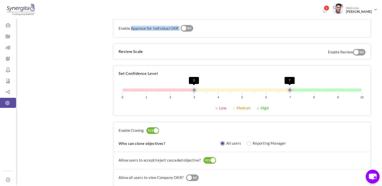
drag, startPoint x: 169, startPoint y: 89, endPoint x: 195, endPoint y: 88, distance: 25.6
click at [195, 88] on link "3" at bounding box center [194, 89] width 5 height 5
click at [194, 89] on link "3" at bounding box center [194, 89] width 5 height 5
drag, startPoint x: 290, startPoint y: 89, endPoint x: 315, endPoint y: 89, distance: 25.9
click at [315, 89] on link "8" at bounding box center [313, 89] width 5 height 5
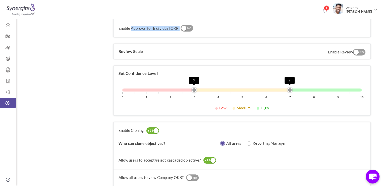
drag, startPoint x: 313, startPoint y: 89, endPoint x: 290, endPoint y: 92, distance: 22.5
click at [290, 92] on div "0 1 2 3 4 5 6 7 8 9 10 3 7" at bounding box center [242, 95] width 247 height 19
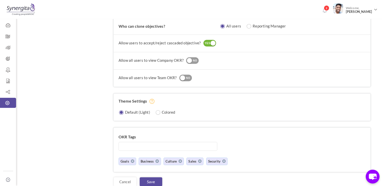
scroll to position [402, 0]
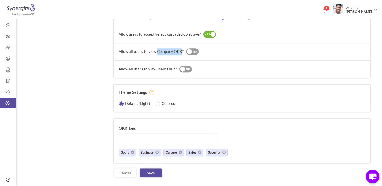
drag, startPoint x: 156, startPoint y: 50, endPoint x: 182, endPoint y: 52, distance: 25.7
click at [182, 52] on label "Allow all users to view Company OKR?" at bounding box center [151, 51] width 65 height 5
drag, startPoint x: 157, startPoint y: 68, endPoint x: 174, endPoint y: 70, distance: 17.2
click at [174, 70] on div "Allow all users to view Team OKR? YES NO" at bounding box center [242, 69] width 247 height 7
click at [195, 51] on div "NO" at bounding box center [195, 52] width 8 height 5
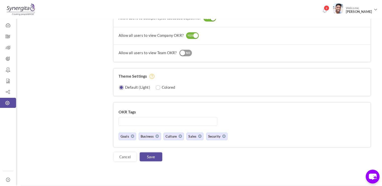
scroll to position [427, 0]
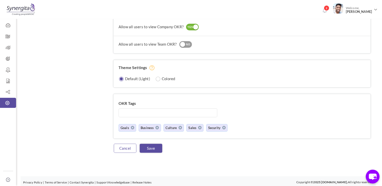
click at [132, 145] on link "Cancel" at bounding box center [125, 147] width 23 height 9
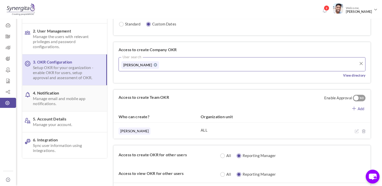
scroll to position [50, 0]
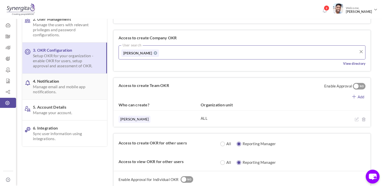
click at [80, 92] on span "Manage email and mobile app notifications." at bounding box center [66, 89] width 66 height 10
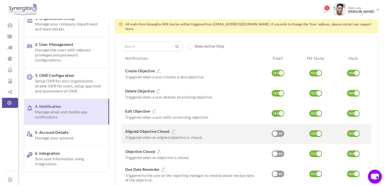
scroll to position [101, 0]
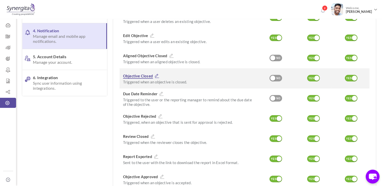
click at [156, 73] on icon at bounding box center [157, 75] width 7 height 5
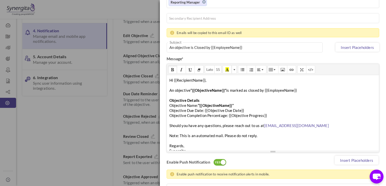
click at [183, 98] on b "Objective Details" at bounding box center [184, 100] width 30 height 5
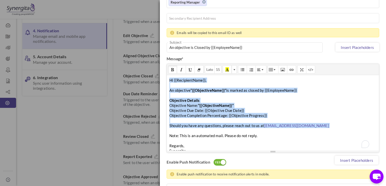
drag, startPoint x: 169, startPoint y: 79, endPoint x: 229, endPoint y: 130, distance: 79.0
click at [229, 130] on div "Hi {{RecipientName}}, An objective “{{ObjectiveName}}” is marked as closed by {…" at bounding box center [273, 112] width 212 height 75
click at [208, 105] on b "“{{ObjectiveName}}”" at bounding box center [216, 105] width 36 height 5
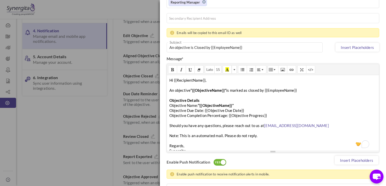
scroll to position [5, 0]
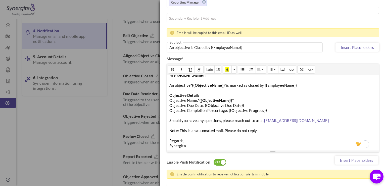
click at [219, 132] on div "Hi {{RecipientName}}, An objective “{{ObjectiveName}}” is marked as closed by {…" at bounding box center [273, 112] width 212 height 75
click at [202, 102] on div "Hi {{RecipientName}}, An objective “{{ObjectiveName}}” is marked as closed by {…" at bounding box center [273, 112] width 212 height 75
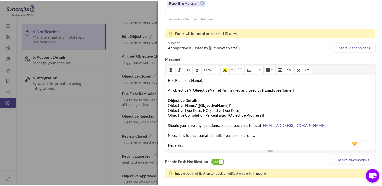
scroll to position [130, 0]
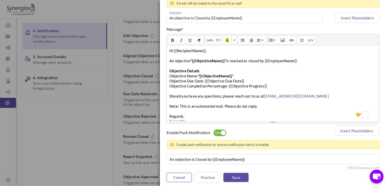
click at [180, 178] on link "Cancel" at bounding box center [179, 176] width 25 height 9
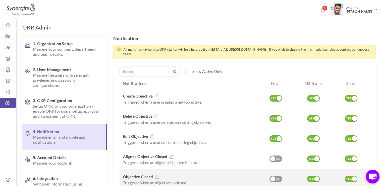
scroll to position [0, 0]
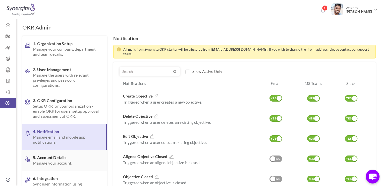
click at [73, 161] on span "Manage your account." at bounding box center [66, 162] width 66 height 5
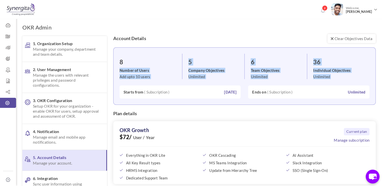
drag, startPoint x: 121, startPoint y: 60, endPoint x: 352, endPoint y: 82, distance: 231.6
click at [352, 82] on div "8 Number of Users Add upto 10 users 5 Company Objectives Unlimited 6 Team Objec…" at bounding box center [244, 75] width 263 height 57
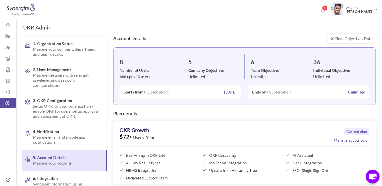
click at [311, 117] on div "Plan details" at bounding box center [244, 116] width 263 height 10
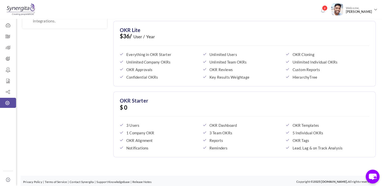
scroll to position [169, 0]
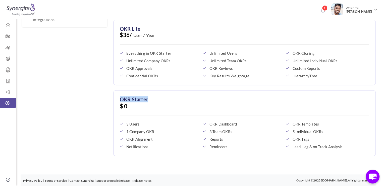
drag, startPoint x: 154, startPoint y: 101, endPoint x: 114, endPoint y: 100, distance: 39.5
click at [114, 100] on div "OKR Starter $ 0 3 Users OKR Dashboard OKR Templates 1 Company OKR 3 Team OKRs 5…" at bounding box center [244, 123] width 263 height 66
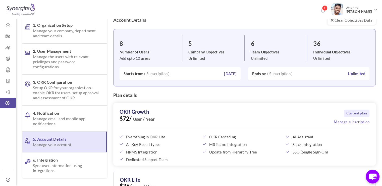
scroll to position [18, 0]
click at [162, 114] on div "OKR Growth" at bounding box center [245, 112] width 250 height 6
click at [50, 163] on span "Sync user information using integrations." at bounding box center [66, 168] width 66 height 10
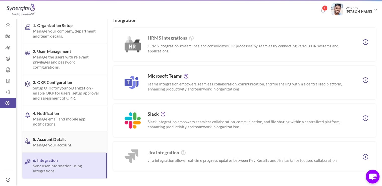
scroll to position [0, 0]
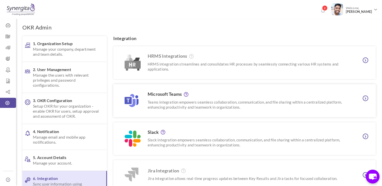
click at [173, 90] on div "Microsoft Teams Teams integration empowers seamless collaboration, communicatio…" at bounding box center [244, 100] width 263 height 33
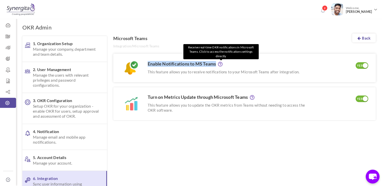
drag, startPoint x: 145, startPoint y: 65, endPoint x: 223, endPoint y: 65, distance: 77.7
click at [223, 65] on div "Enable Notifications to MS Teams Receive real-time OKR notifications in Microso…" at bounding box center [225, 67] width 167 height 13
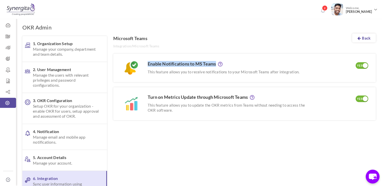
click at [197, 147] on div at bounding box center [199, 116] width 354 height 160
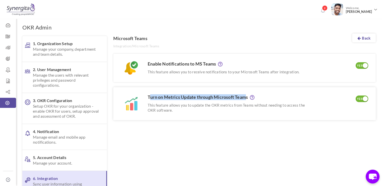
drag, startPoint x: 149, startPoint y: 96, endPoint x: 246, endPoint y: 95, distance: 97.0
click at [246, 95] on h3 "Turn on Metrics Update through Microsoft Teams" at bounding box center [228, 97] width 161 height 5
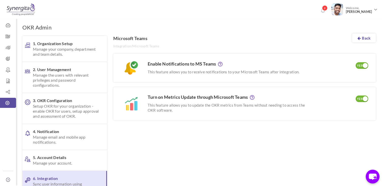
click at [213, 130] on div at bounding box center [199, 116] width 354 height 160
click at [361, 38] on link "Back" at bounding box center [364, 37] width 24 height 9
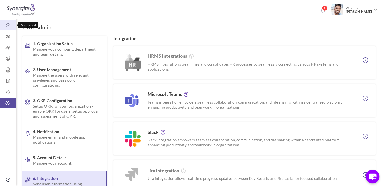
click at [6, 26] on icon at bounding box center [8, 25] width 16 height 5
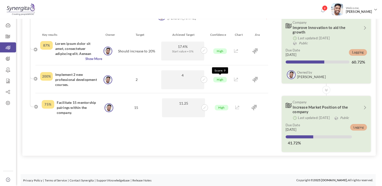
scroll to position [44, 0]
click at [203, 80] on icon at bounding box center [204, 79] width 3 height 3
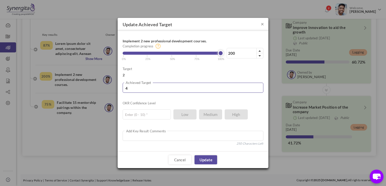
drag, startPoint x: 131, startPoint y: 87, endPoint x: 116, endPoint y: 88, distance: 15.9
click at [116, 88] on div "× Update Achieved Target Implement 2 new professional development courses. 200%…" at bounding box center [193, 93] width 386 height 186
type input "2"
type input "100"
type input "2"
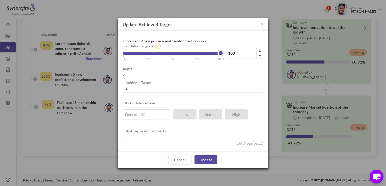
click at [194, 79] on div "Target 2 2 Achieved Target OKR Confidence Level Low" at bounding box center [193, 106] width 141 height 80
click at [142, 112] on input "text" at bounding box center [147, 114] width 48 height 10
click at [179, 93] on div "Target 2 2 Achieved Target OKR Confidence Level 7" at bounding box center [193, 106] width 141 height 80
drag, startPoint x: 132, startPoint y: 111, endPoint x: 115, endPoint y: 112, distance: 17.1
click at [115, 112] on div "× Update Achieved Target Implement 2 new professional development courses. 100%…" at bounding box center [193, 93] width 386 height 186
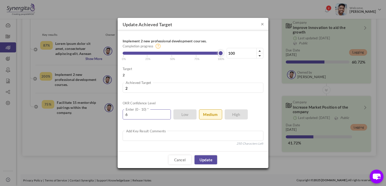
type input "6"
click at [177, 102] on div "OKR Confidence Level 6 Enter (0 - 10) * Low Medium High" at bounding box center [193, 103] width 141 height 7
click at [177, 162] on link "Cancel" at bounding box center [180, 159] width 23 height 9
type input "200"
type input "4"
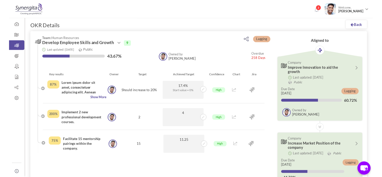
scroll to position [0, 0]
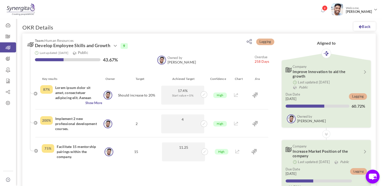
click at [112, 47] on link at bounding box center [114, 46] width 7 height 6
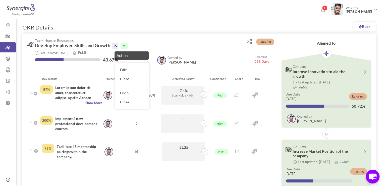
click at [191, 45] on h3 "Team: Human Resources Develop Employee Skills and Growth Action Edit Clone Drop…" at bounding box center [126, 43] width 199 height 10
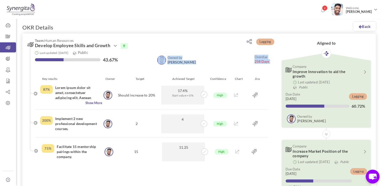
drag, startPoint x: 252, startPoint y: 62, endPoint x: 271, endPoint y: 63, distance: 19.1
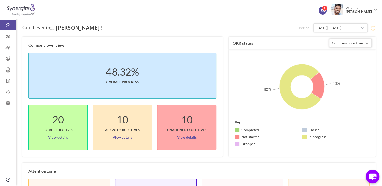
click at [323, 13] on link "2" at bounding box center [323, 11] width 8 height 8
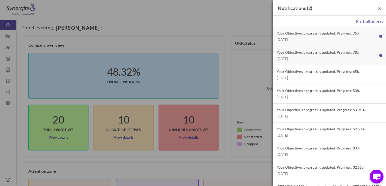
click at [378, 10] on span "×" at bounding box center [379, 8] width 3 height 6
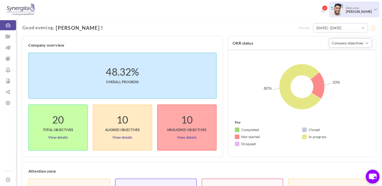
click at [366, 10] on span "[PERSON_NAME]" at bounding box center [359, 12] width 26 height 4
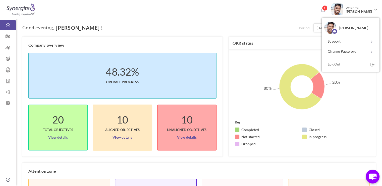
click at [309, 13] on div "2 Welcome, [PERSON_NAME]" at bounding box center [191, 8] width 382 height 17
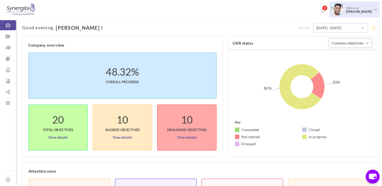
click at [366, 10] on span "[PERSON_NAME]" at bounding box center [359, 12] width 26 height 4
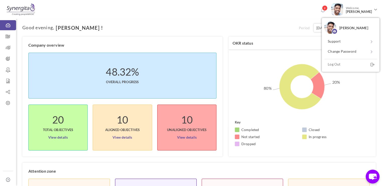
click at [307, 16] on div "2 Welcome, [PERSON_NAME]" at bounding box center [191, 8] width 382 height 17
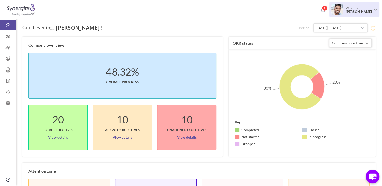
click at [363, 12] on span "[PERSON_NAME]" at bounding box center [359, 12] width 26 height 4
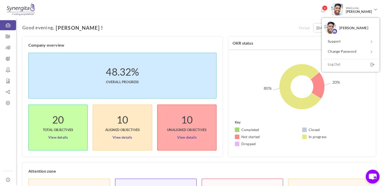
click at [306, 18] on div "2 Welcome, [PERSON_NAME]" at bounding box center [191, 9] width 382 height 19
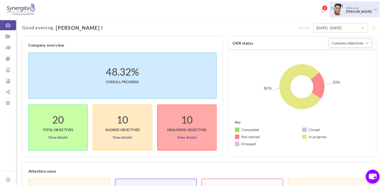
click at [365, 7] on span "Welcome, [PERSON_NAME]" at bounding box center [358, 10] width 30 height 13
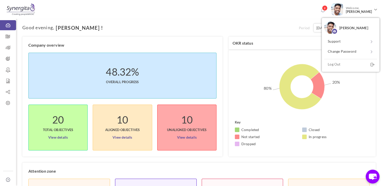
click at [306, 14] on div "2 Welcome, [PERSON_NAME]" at bounding box center [191, 8] width 382 height 17
